Goal: Transaction & Acquisition: Download file/media

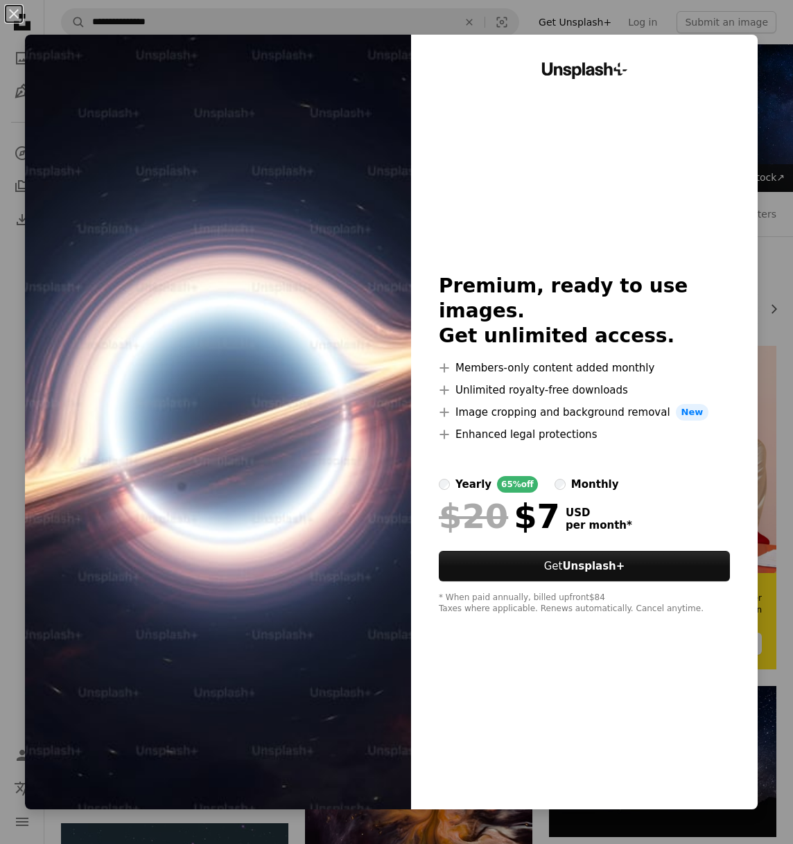
click at [747, 53] on div "An X shape Unsplash+ Premium, ready to use images. Get unlimited access. A plus…" at bounding box center [396, 422] width 793 height 844
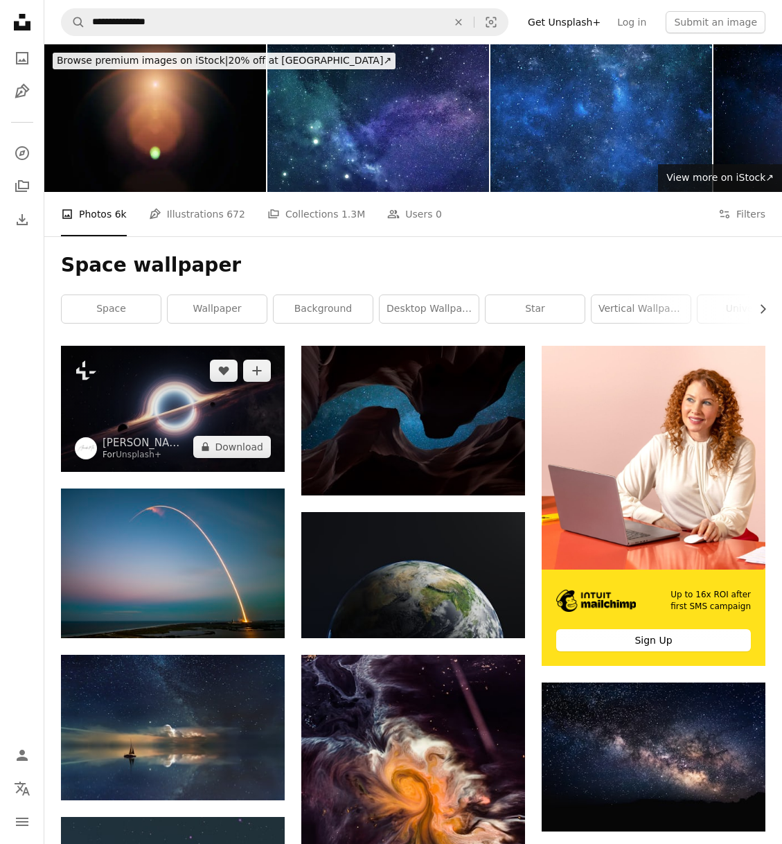
scroll to position [462, 0]
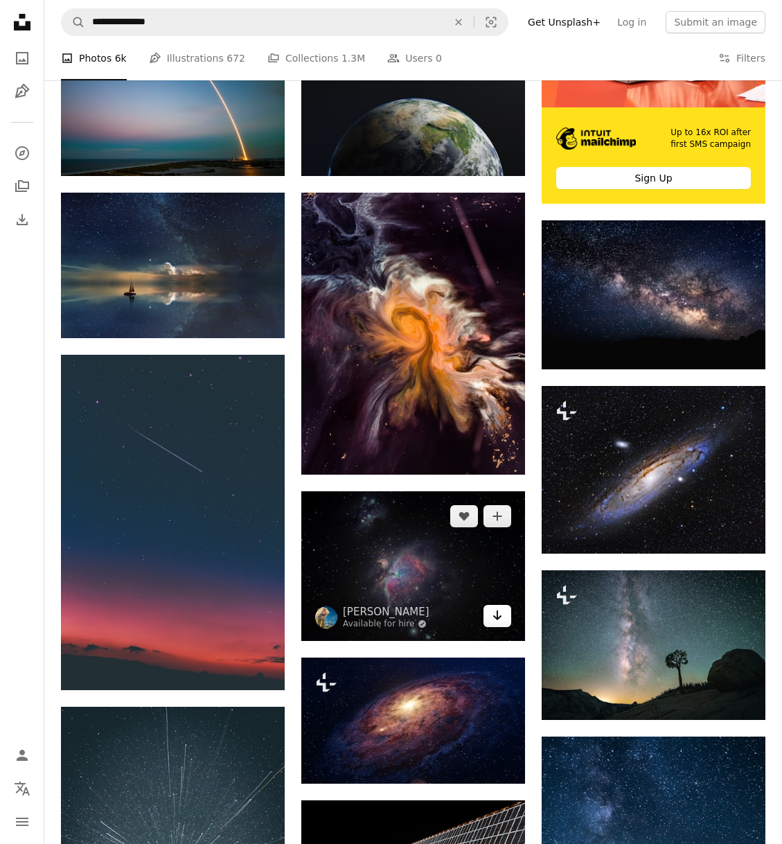
click at [494, 622] on icon "Arrow pointing down" at bounding box center [497, 615] width 11 height 17
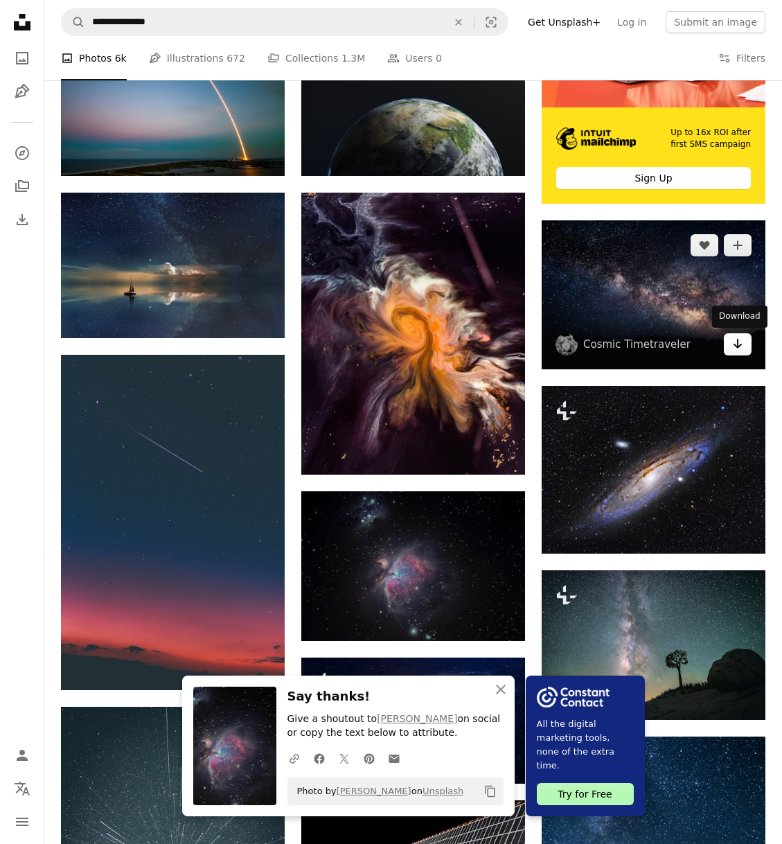
click at [741, 351] on icon "Arrow pointing down" at bounding box center [737, 343] width 11 height 17
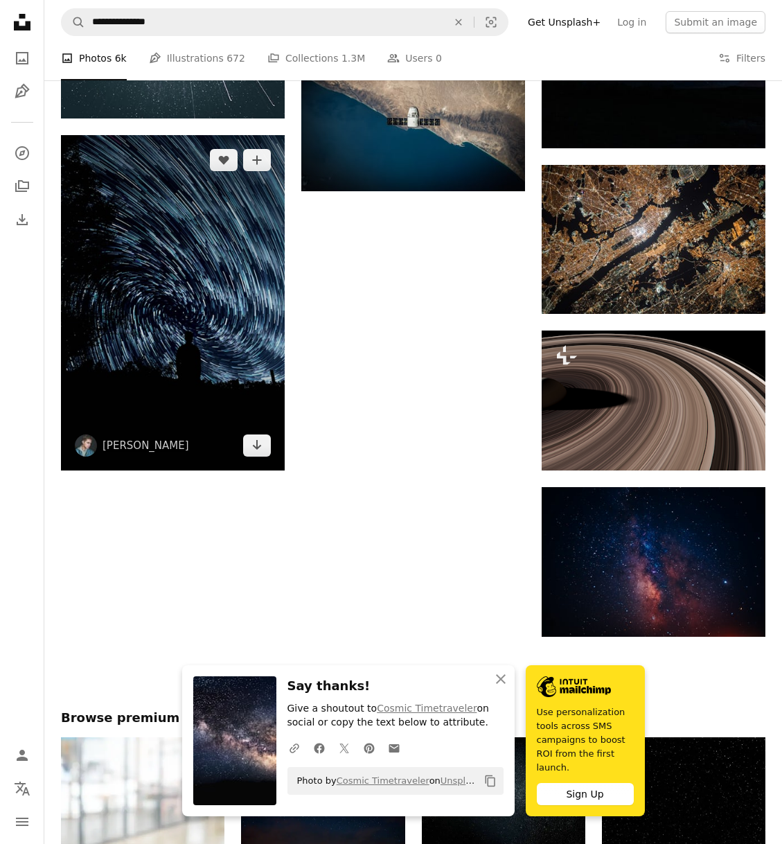
scroll to position [1773, 0]
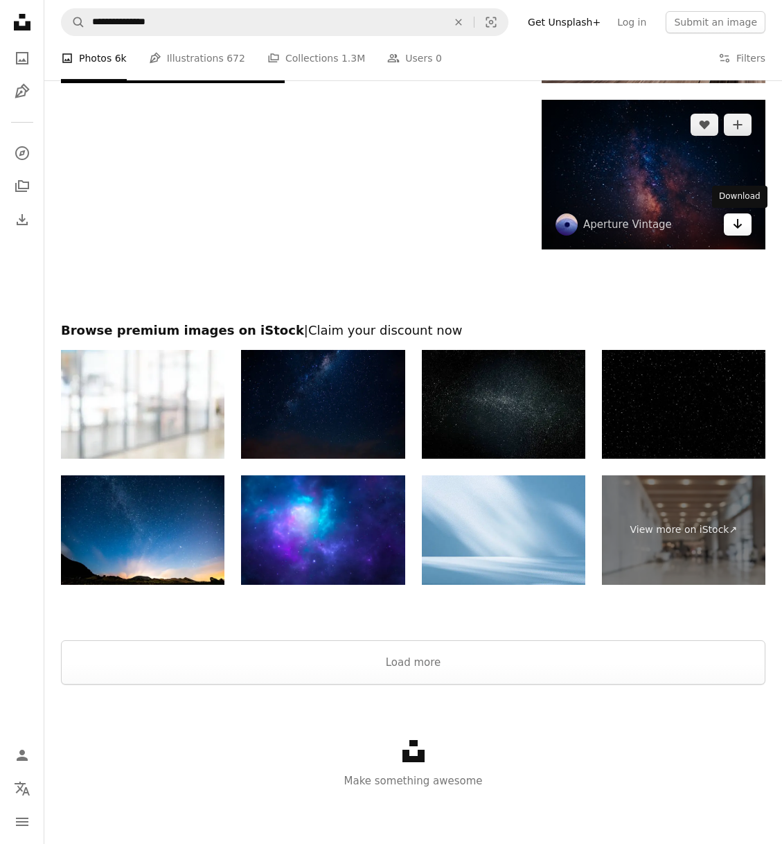
click at [728, 224] on link "Arrow pointing down" at bounding box center [738, 224] width 28 height 22
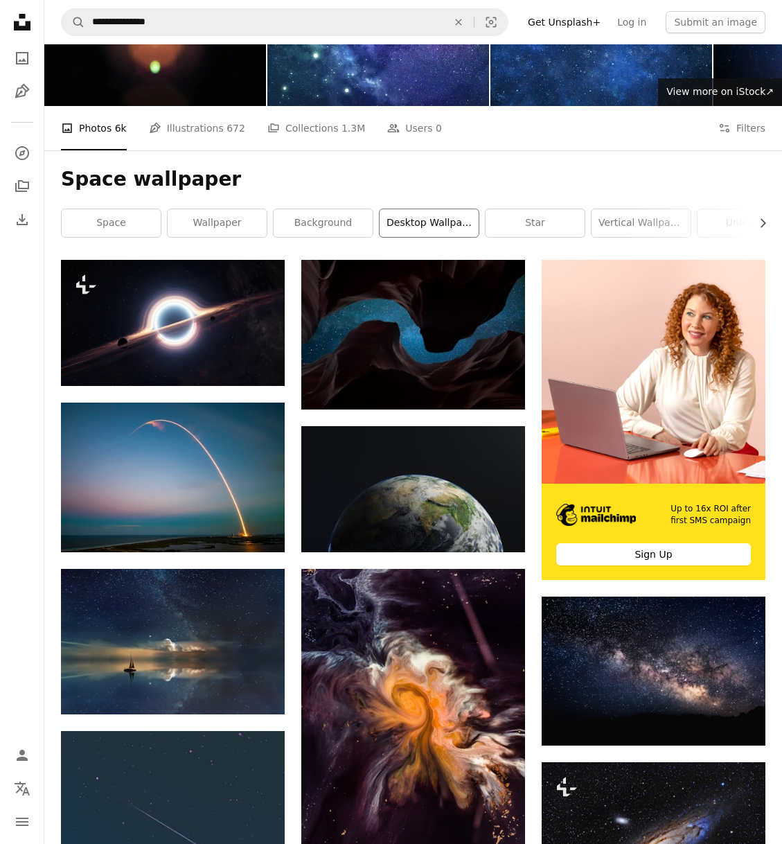
scroll to position [0, 0]
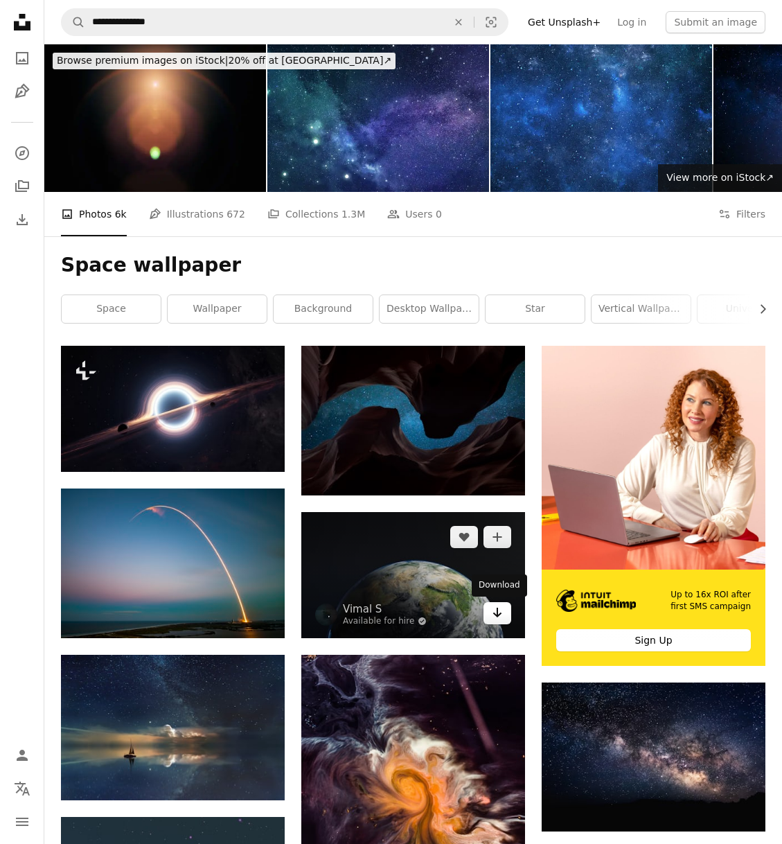
click at [498, 615] on icon "Download" at bounding box center [497, 613] width 9 height 10
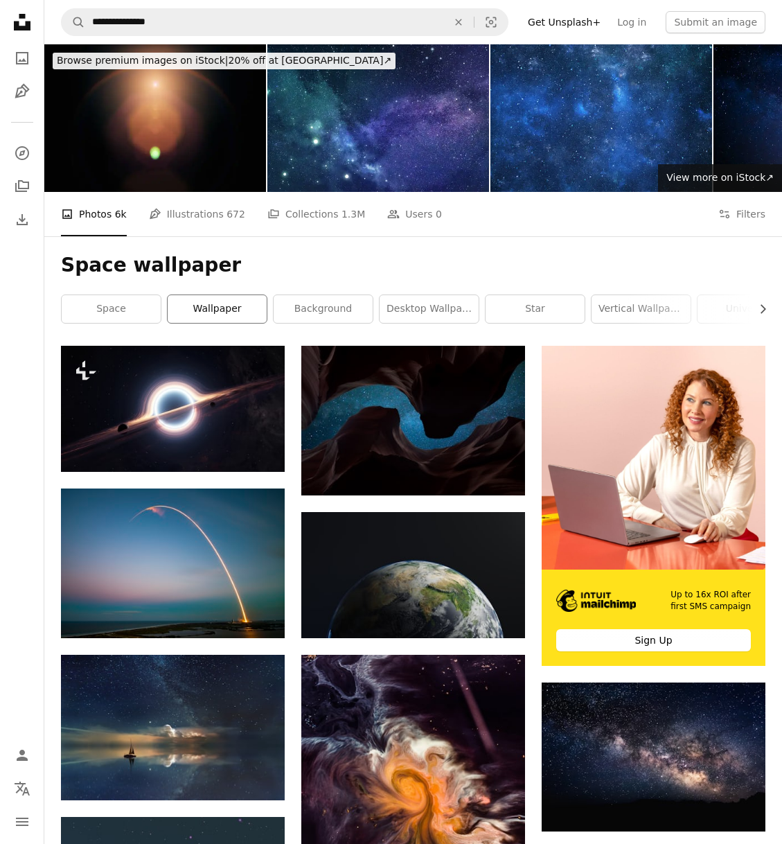
click at [200, 317] on link "wallpaper" at bounding box center [217, 309] width 99 height 28
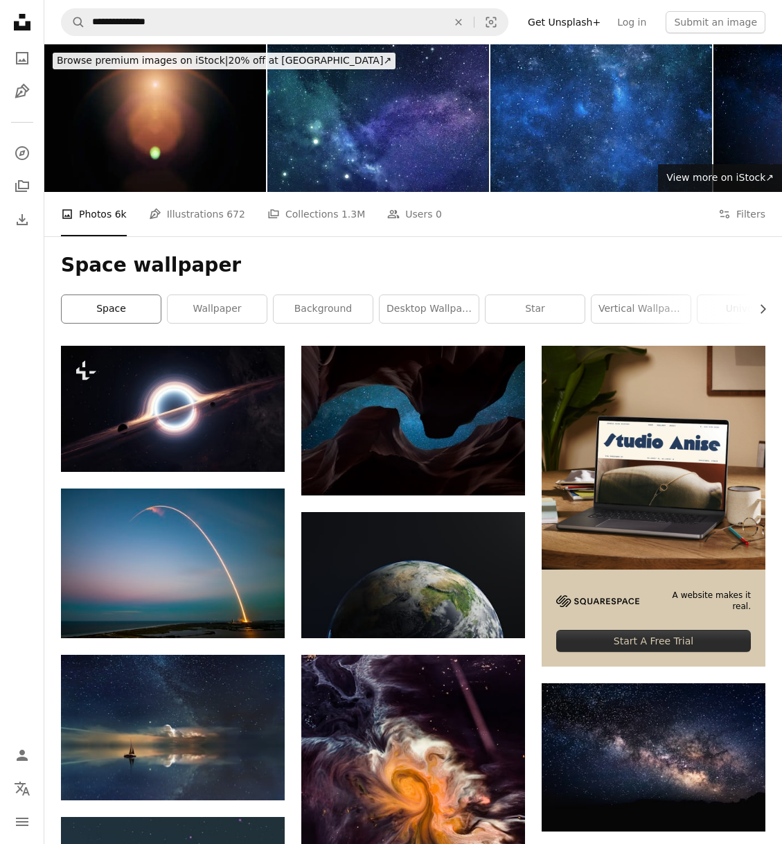
click at [136, 308] on link "space" at bounding box center [111, 309] width 99 height 28
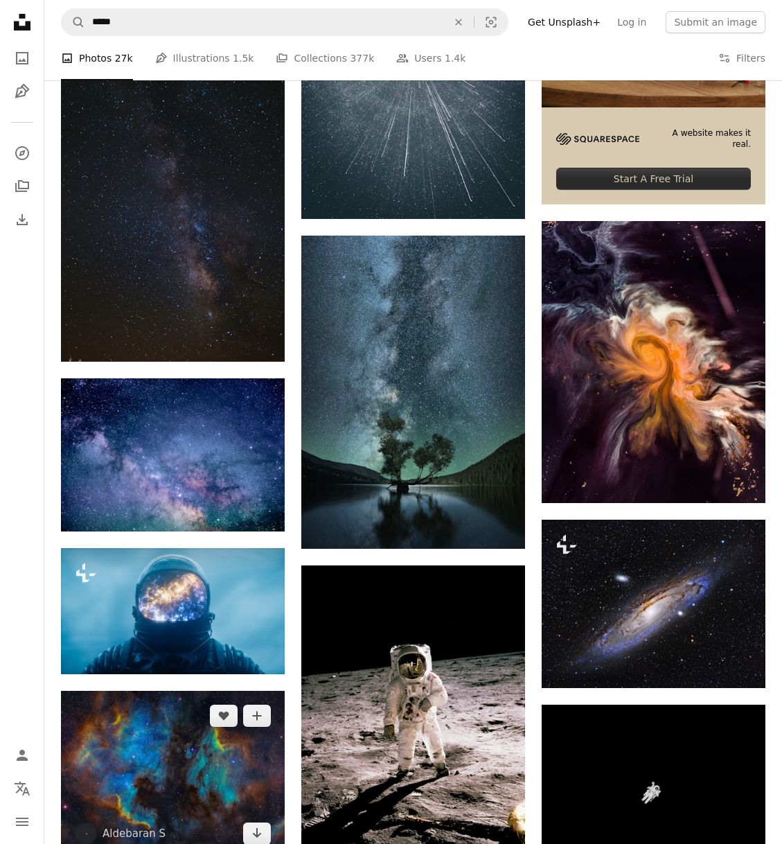
scroll to position [924, 0]
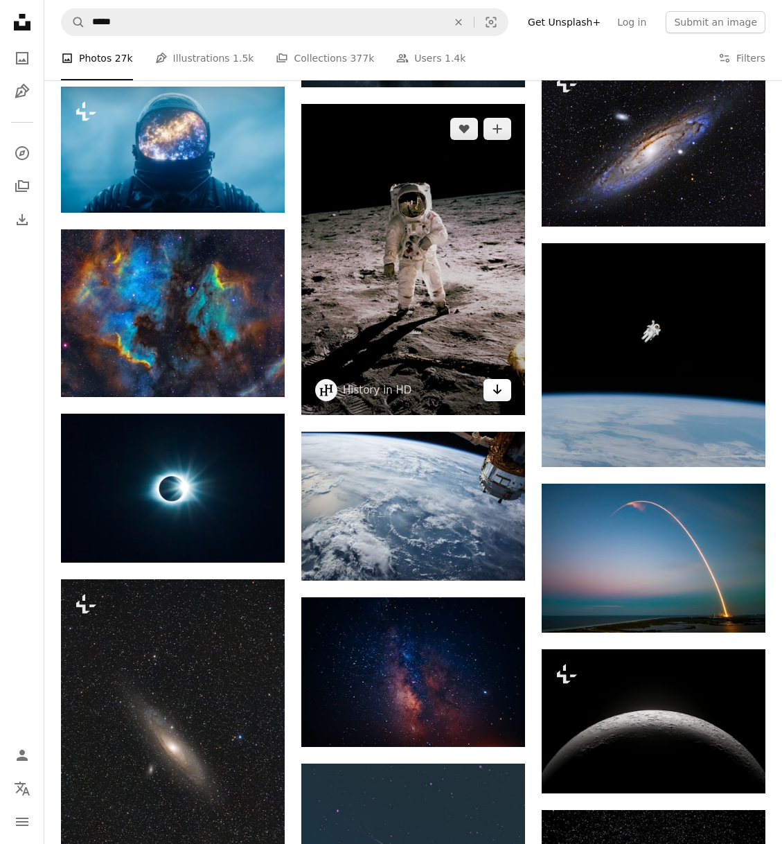
click at [495, 392] on icon "Download" at bounding box center [497, 390] width 9 height 10
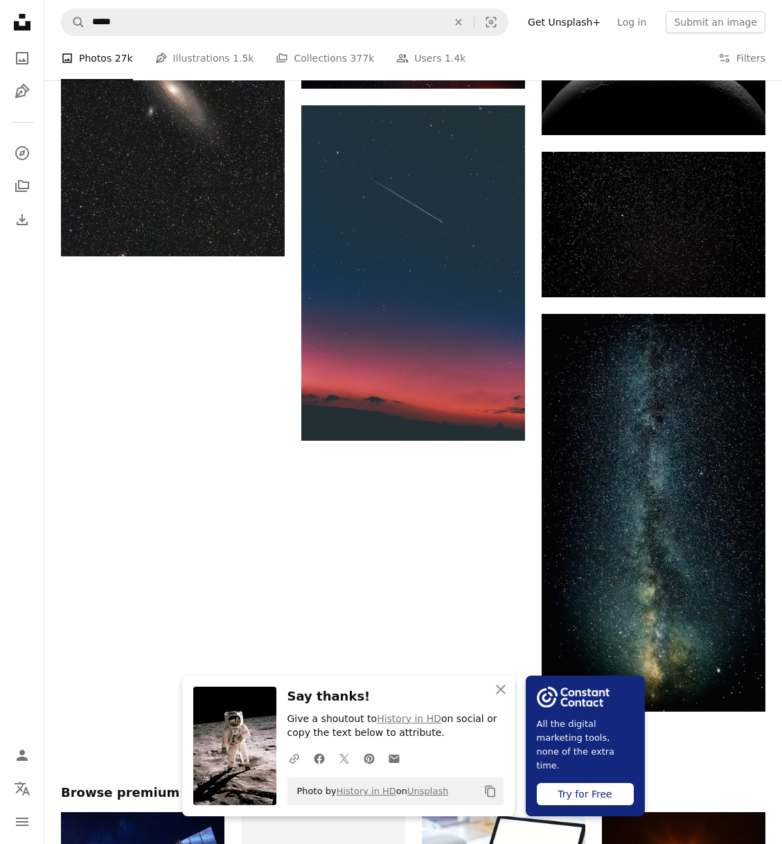
scroll to position [1121, 0]
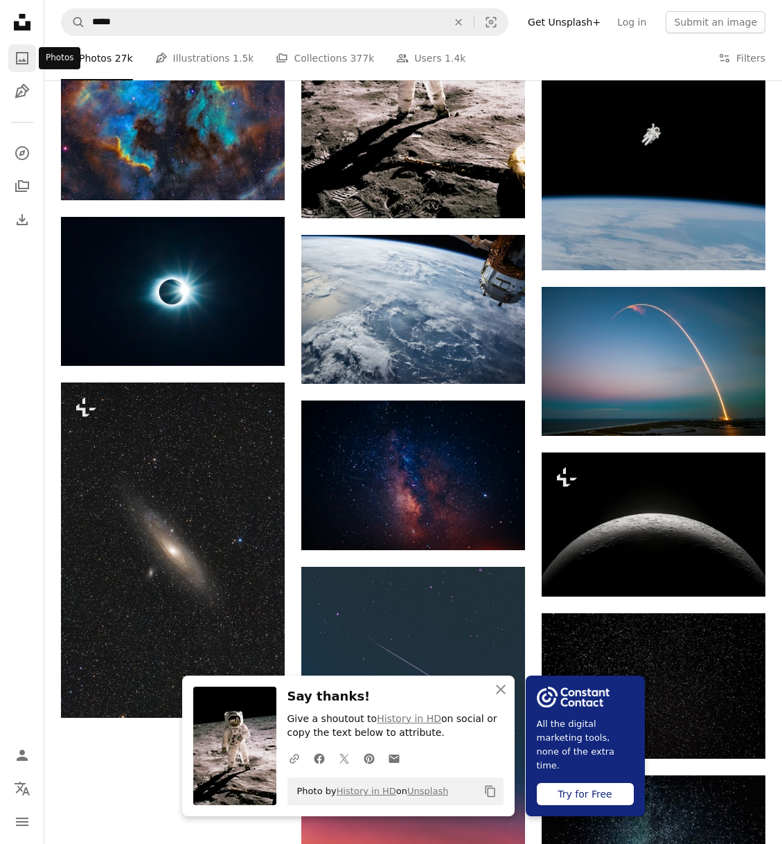
click at [20, 62] on icon "Photos" at bounding box center [22, 58] width 12 height 12
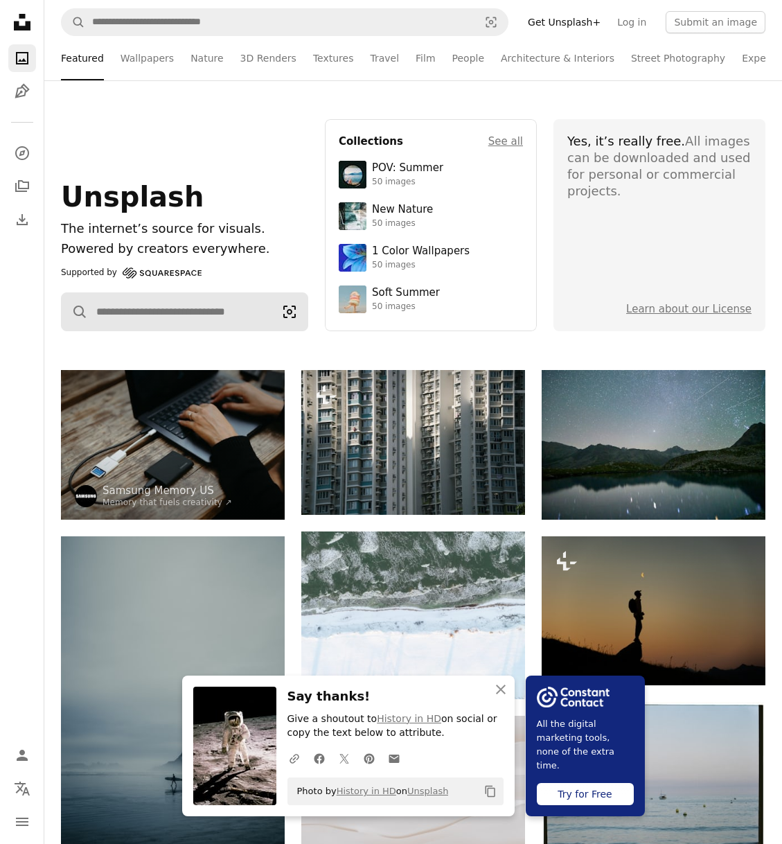
scroll to position [462, 0]
